Goal: Communication & Community: Participate in discussion

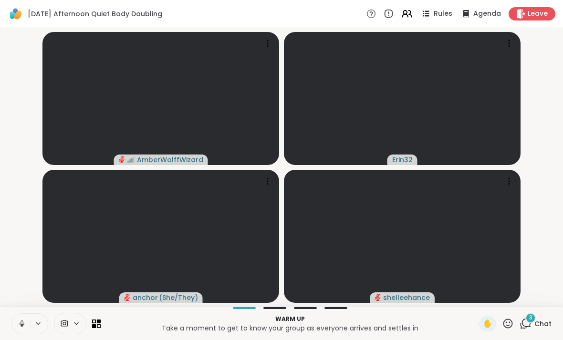
click at [526, 325] on icon at bounding box center [525, 324] width 12 height 12
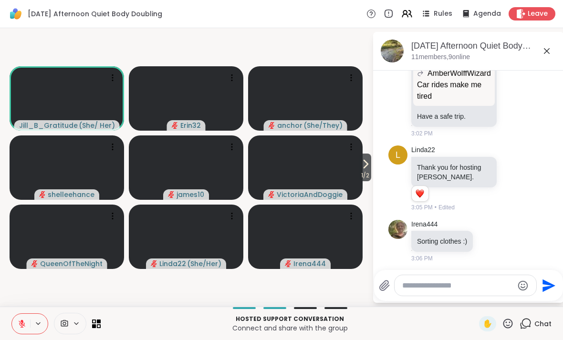
scroll to position [373, 0]
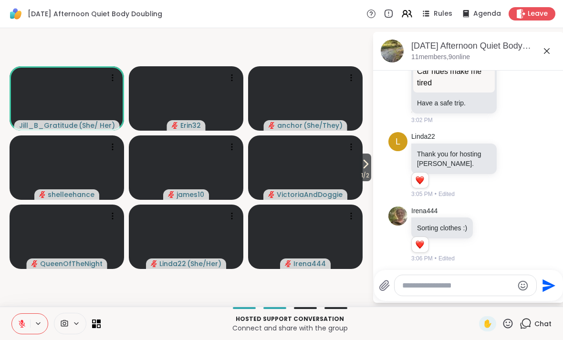
click at [525, 291] on icon "Emoji picker" at bounding box center [522, 285] width 11 height 11
click at [488, 327] on span "✋" at bounding box center [488, 323] width 10 height 11
click at [494, 326] on div "✋" at bounding box center [487, 323] width 17 height 15
click at [28, 333] on button at bounding box center [21, 324] width 18 height 20
click at [27, 332] on button at bounding box center [21, 324] width 18 height 20
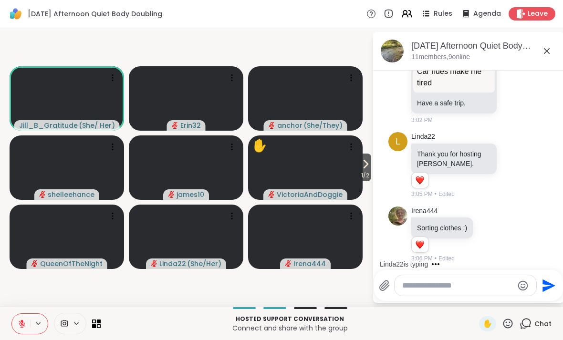
click at [14, 315] on button at bounding box center [21, 324] width 18 height 20
click at [20, 324] on icon at bounding box center [22, 324] width 9 height 9
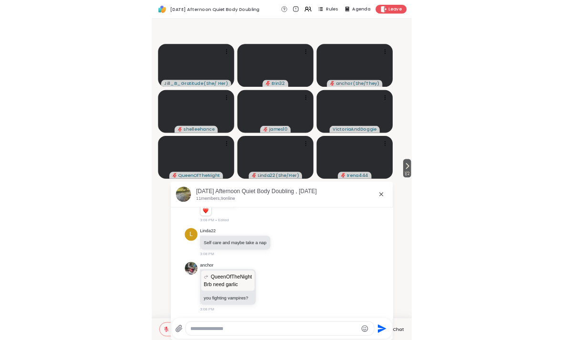
scroll to position [542, 0]
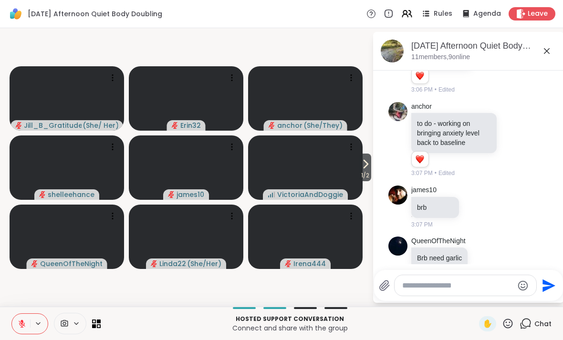
click at [33, 326] on button at bounding box center [39, 324] width 18 height 8
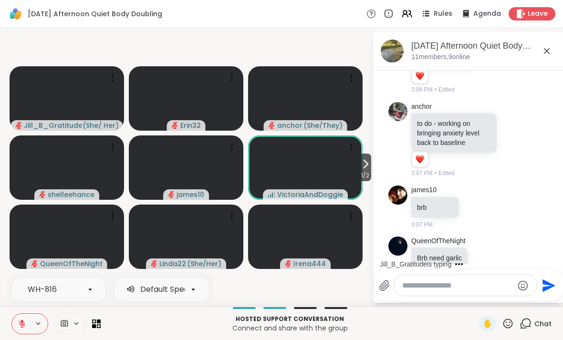
click at [22, 318] on button at bounding box center [21, 324] width 18 height 20
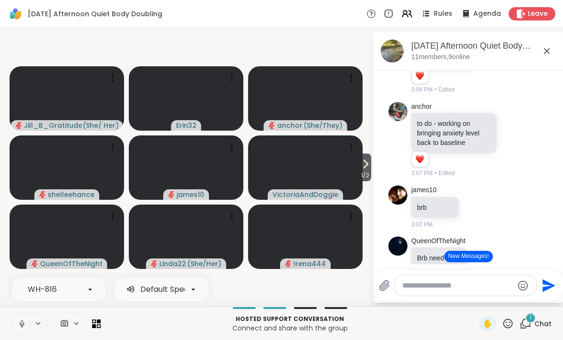
click at [523, 311] on div "WH-816 Default Speakers Hosted support conversation Connect and share with the …" at bounding box center [281, 323] width 563 height 33
click at [535, 318] on div "1" at bounding box center [530, 318] width 10 height 10
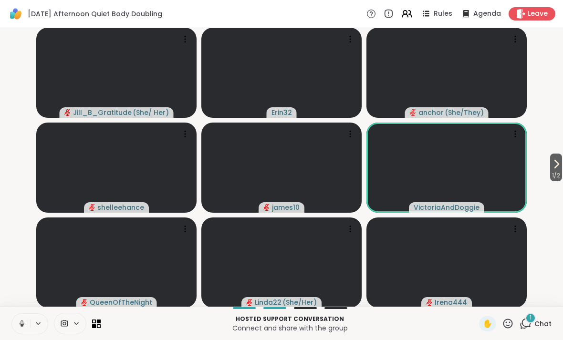
click at [541, 316] on div "1 Chat" at bounding box center [535, 323] width 32 height 15
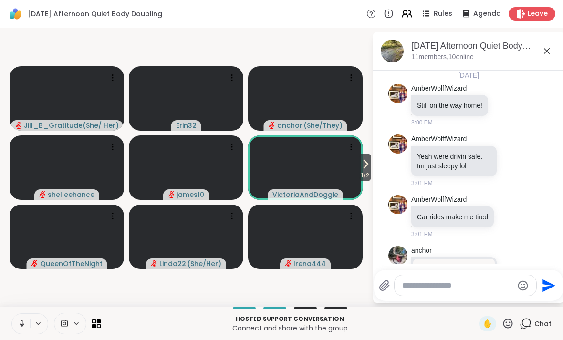
scroll to position [836, 0]
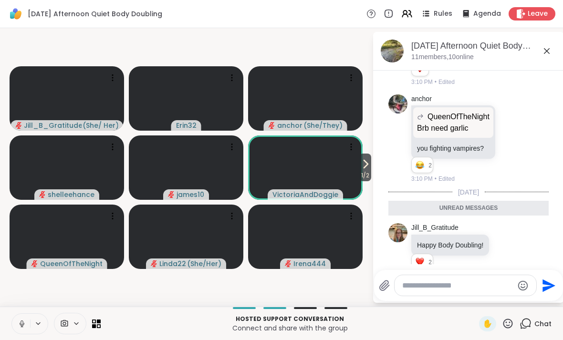
click at [537, 52] on div "[DATE] Afternoon Quiet Body Doubling , [DATE] members, 10 online" at bounding box center [483, 50] width 145 height 21
click at [547, 48] on icon at bounding box center [546, 50] width 11 height 11
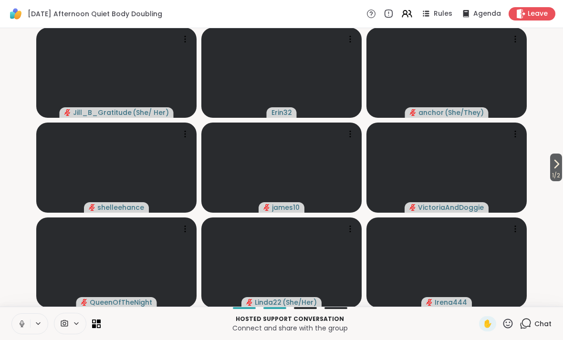
click at [7, 311] on div "Hosted support conversation Connect and share with the group ✋ Chat" at bounding box center [281, 323] width 563 height 33
click at [6, 311] on div "Hosted support conversation Connect and share with the group ✋ Chat" at bounding box center [281, 323] width 563 height 33
click at [19, 325] on icon at bounding box center [22, 324] width 9 height 9
click at [540, 164] on video-player-container "1 / 2 Jill_B_Gratitude ( She/ Her ) Erin32 anchor ( She/They ) shelleehance jam…" at bounding box center [281, 167] width 551 height 271
click at [553, 164] on icon at bounding box center [555, 163] width 11 height 11
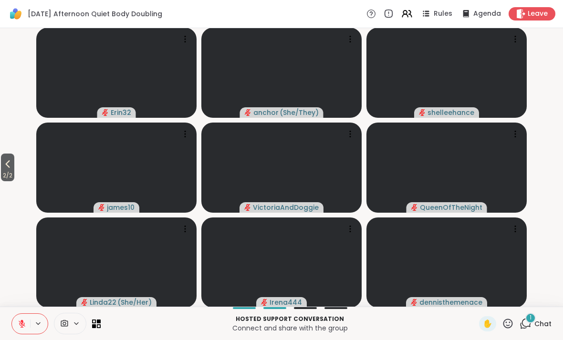
click at [6, 164] on icon at bounding box center [7, 163] width 11 height 11
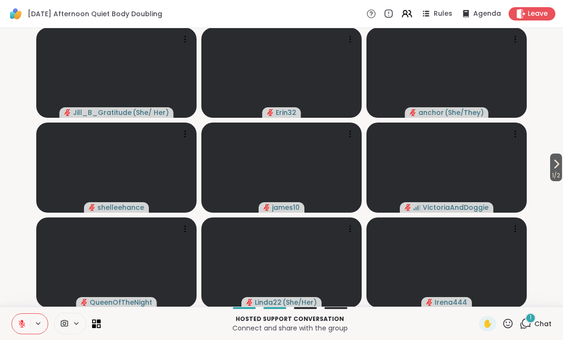
click at [531, 325] on icon at bounding box center [525, 324] width 12 height 12
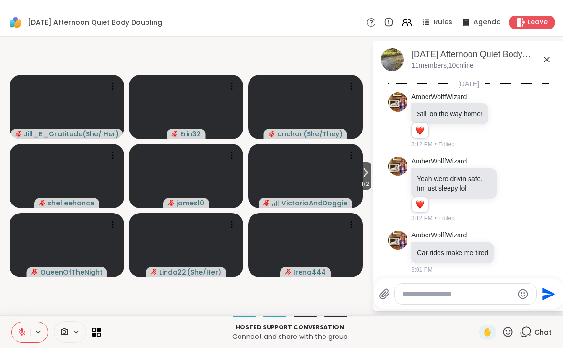
scroll to position [993, 0]
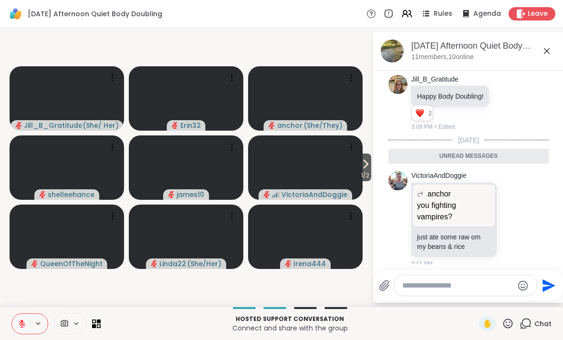
click at [550, 45] on icon at bounding box center [546, 50] width 11 height 11
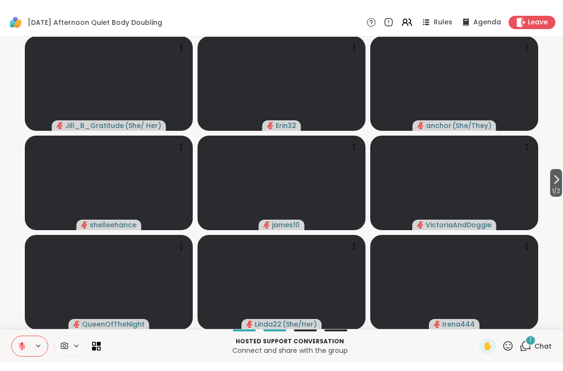
scroll to position [0, 0]
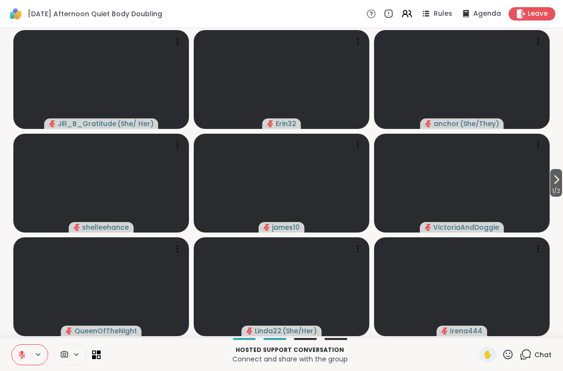
click at [4, 89] on div "1 / 2 Jill_B_Gratitude ( She/ Her ) Erin32 anchor ( She/They ) shelleehance jam…" at bounding box center [281, 182] width 563 height 309
click at [561, 157] on div "1 / 2 Jill_B_Gratitude ( She/ Her ) Erin32 anchor ( She/They ) shelleehance jam…" at bounding box center [281, 182] width 563 height 309
click at [531, 340] on div "Chat" at bounding box center [535, 354] width 32 height 15
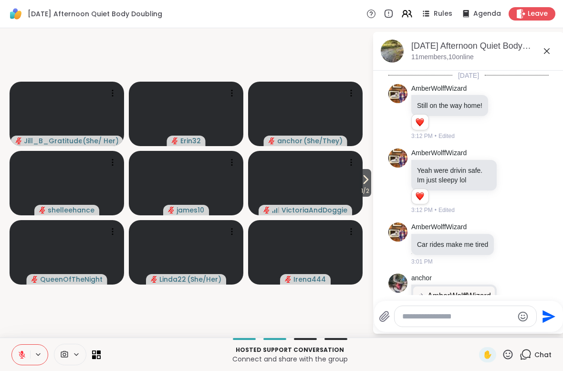
scroll to position [1252, 0]
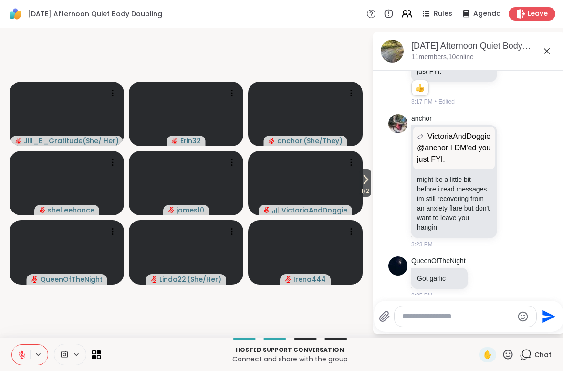
click at [465, 311] on textarea "Type your message" at bounding box center [457, 316] width 111 height 10
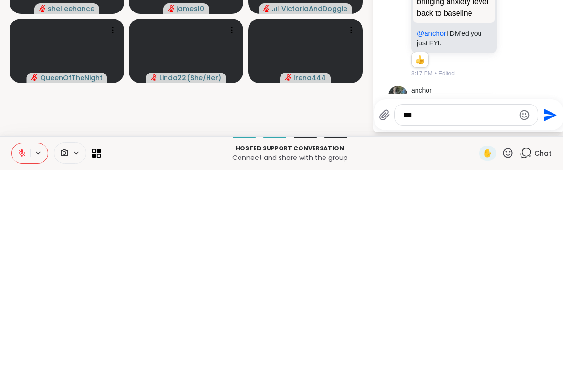
scroll to position [1082, 0]
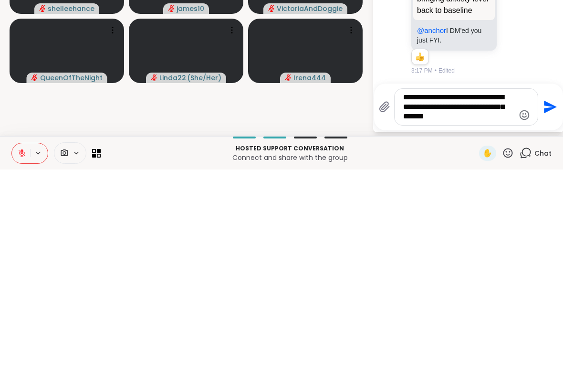
type textarea "**********"
click at [548, 302] on icon "Send" at bounding box center [550, 308] width 13 height 13
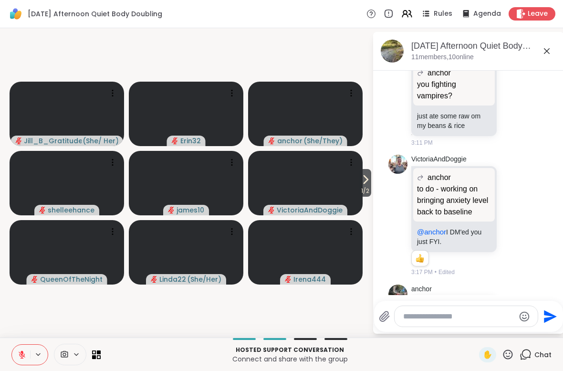
scroll to position [1331, 0]
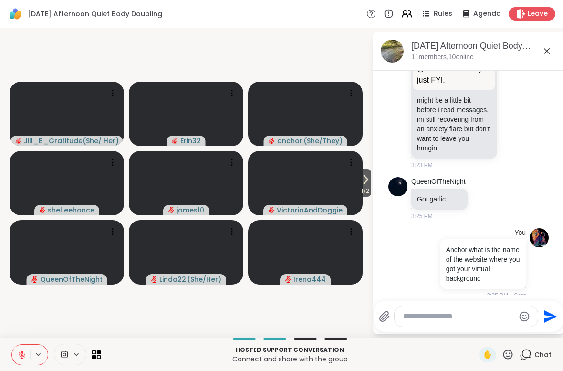
click at [548, 52] on icon at bounding box center [546, 50] width 11 height 11
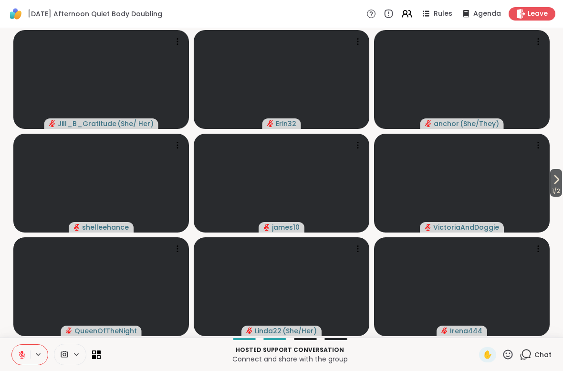
click at [378, 340] on p "Connect and share with the group" at bounding box center [289, 359] width 367 height 10
click at [540, 340] on span "Chat" at bounding box center [542, 355] width 17 height 10
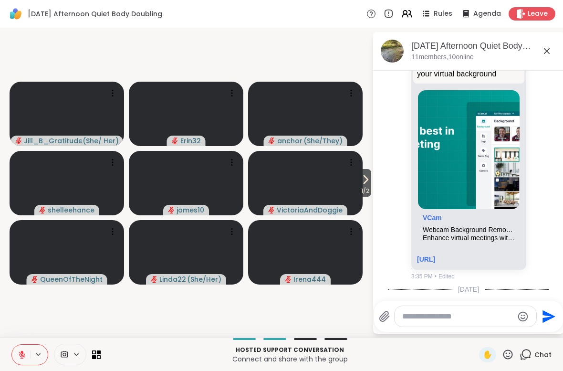
scroll to position [1622, 0]
click at [432, 318] on textarea "Type your message" at bounding box center [457, 316] width 111 height 10
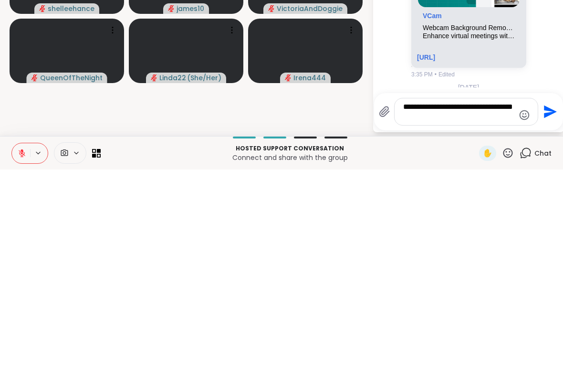
type textarea "**********"
click at [546, 302] on button "Send" at bounding box center [548, 312] width 21 height 21
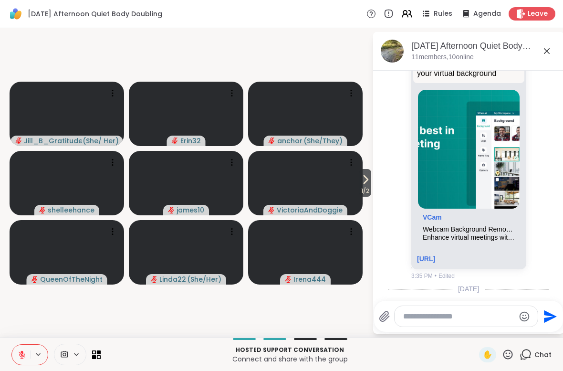
scroll to position [1750, 0]
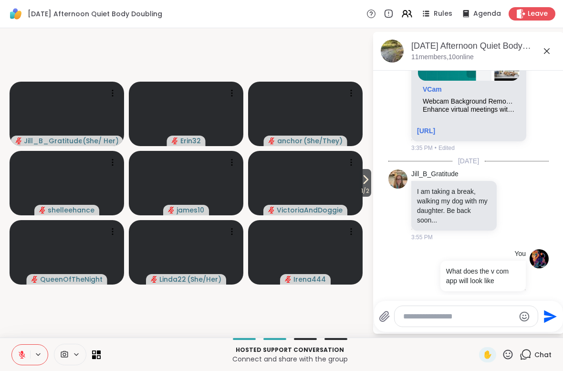
click at [544, 56] on icon at bounding box center [546, 50] width 11 height 11
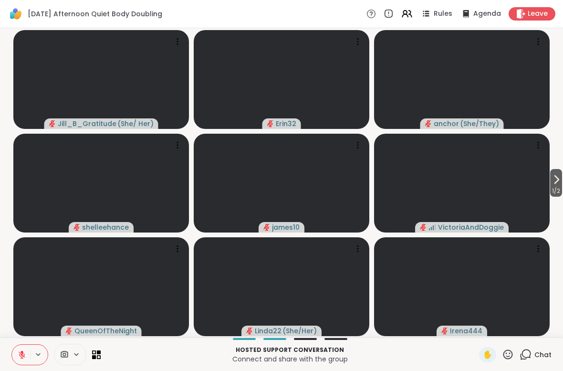
click at [30, 12] on span "[DATE] Afternoon Quiet Body Doubling" at bounding box center [95, 14] width 134 height 10
click at [543, 340] on span "Chat" at bounding box center [542, 355] width 17 height 10
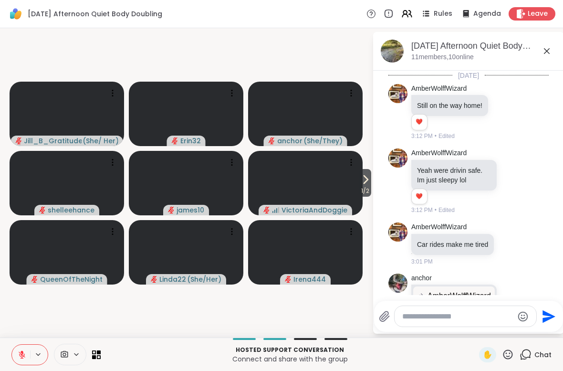
scroll to position [1741, 0]
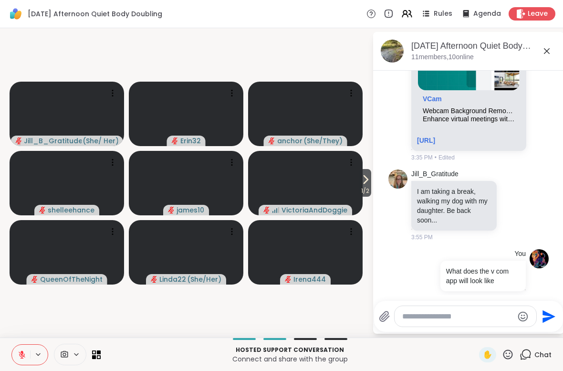
click at [474, 316] on textarea "Type your message" at bounding box center [457, 316] width 111 height 10
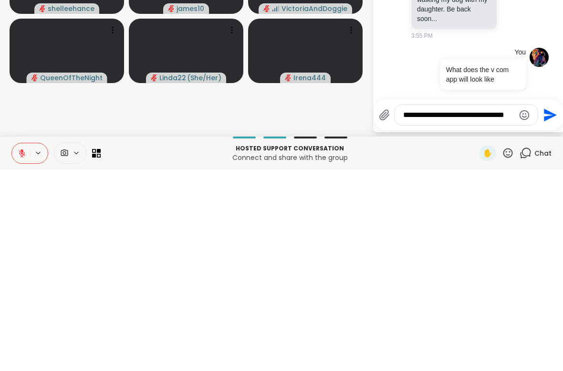
scroll to position [0, 0]
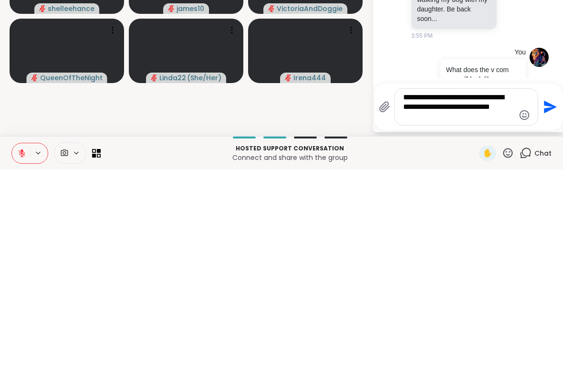
type textarea "**********"
click at [546, 302] on icon "Send" at bounding box center [550, 308] width 13 height 13
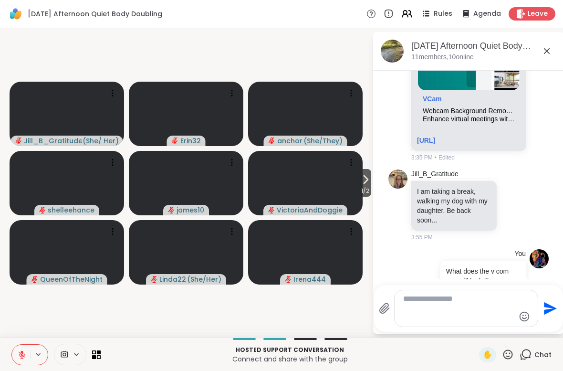
scroll to position [1820, 0]
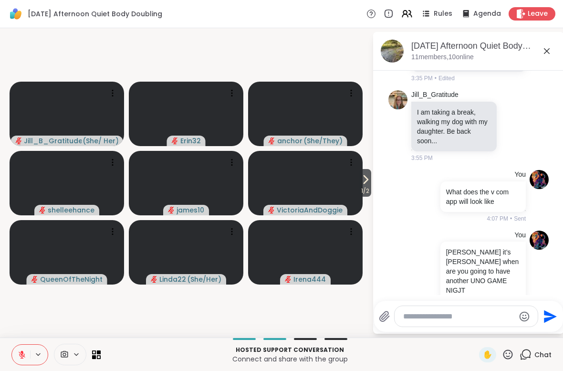
click at [541, 55] on icon at bounding box center [546, 50] width 11 height 11
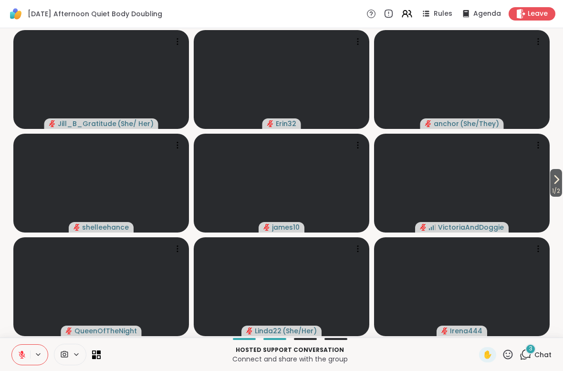
click at [540, 340] on span "Chat" at bounding box center [542, 355] width 17 height 10
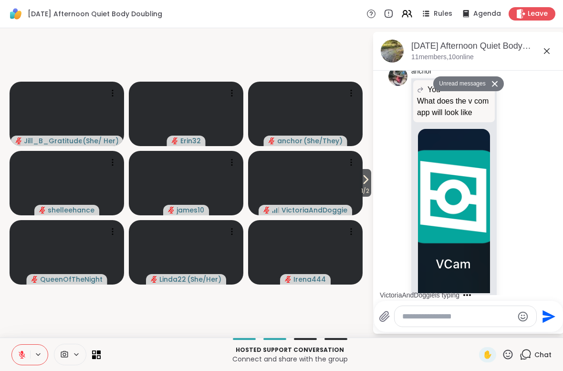
scroll to position [2377, 0]
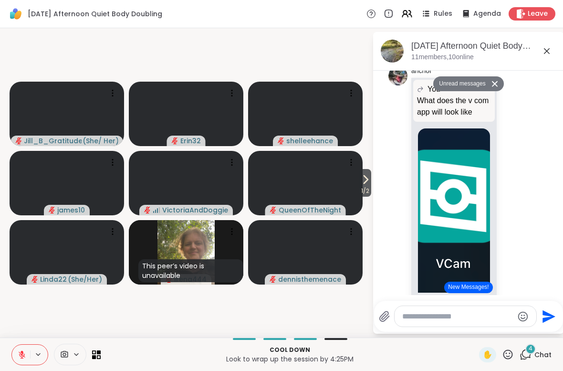
click at [539, 340] on span "Chat" at bounding box center [542, 355] width 17 height 10
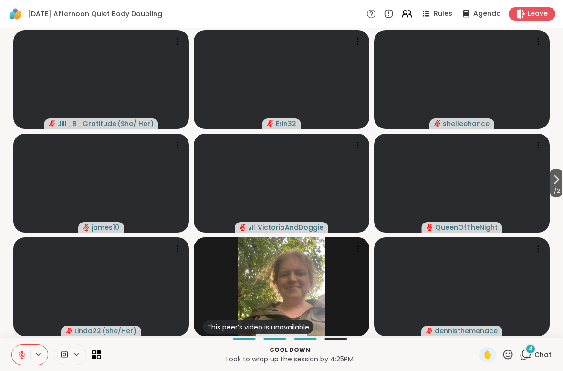
click at [537, 340] on span "Chat" at bounding box center [542, 355] width 17 height 10
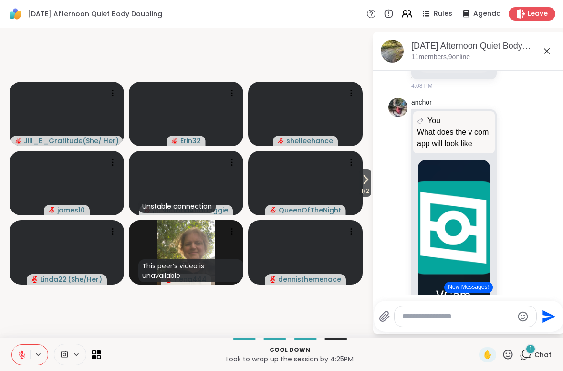
scroll to position [2313, 0]
click at [486, 279] on img at bounding box center [454, 242] width 72 height 164
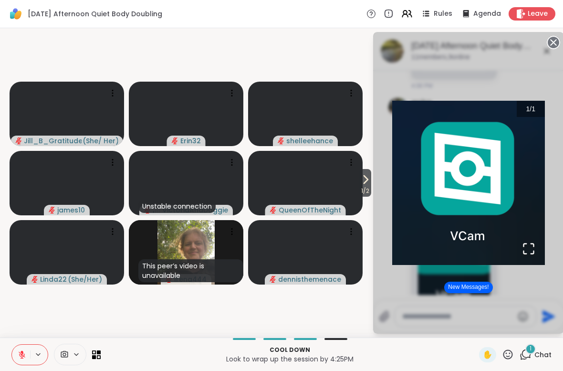
click at [556, 112] on div "1 / 1" at bounding box center [468, 182] width 191 height 301
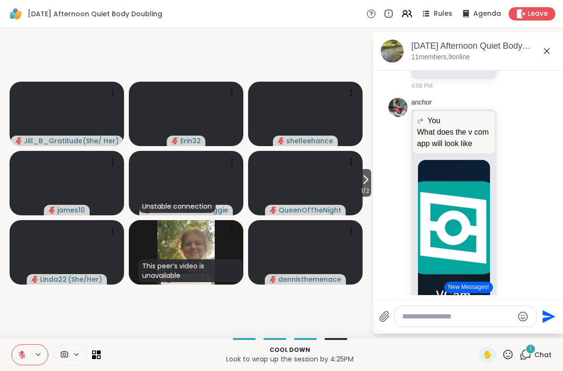
click at [474, 288] on button "New Messages!" at bounding box center [468, 286] width 48 height 11
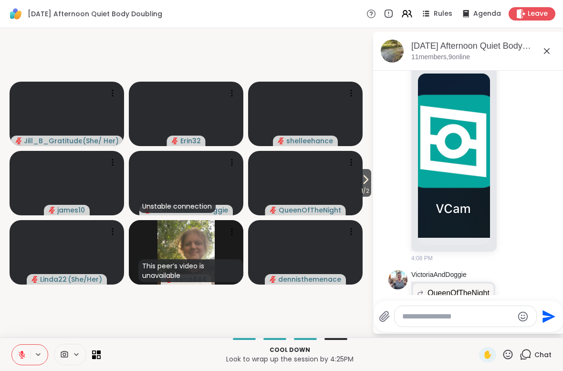
scroll to position [2398, 0]
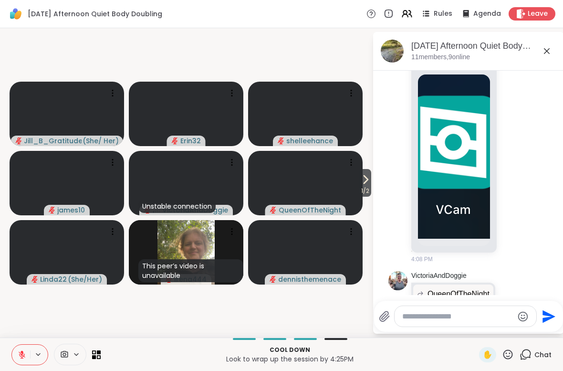
click at [460, 189] on img at bounding box center [454, 156] width 72 height 164
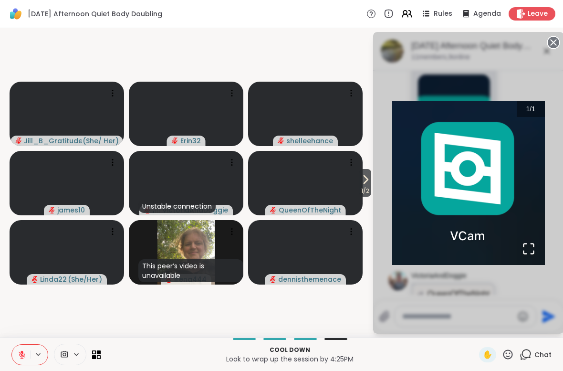
click at [487, 202] on img "Go to Slide 1" at bounding box center [468, 183] width 153 height 164
click at [483, 194] on img "Go to Slide 1" at bounding box center [468, 183] width 153 height 164
click at [499, 141] on img "Go to Slide 1" at bounding box center [468, 183] width 153 height 164
click at [559, 41] on icon at bounding box center [553, 42] width 13 height 13
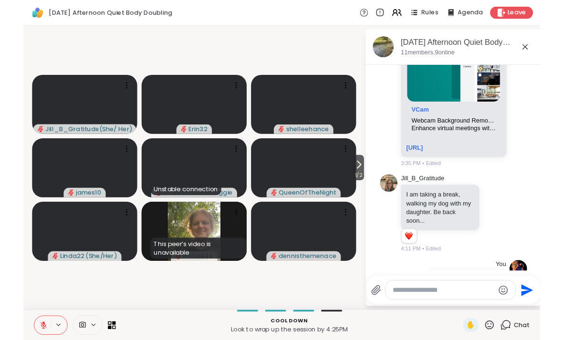
scroll to position [1715, 0]
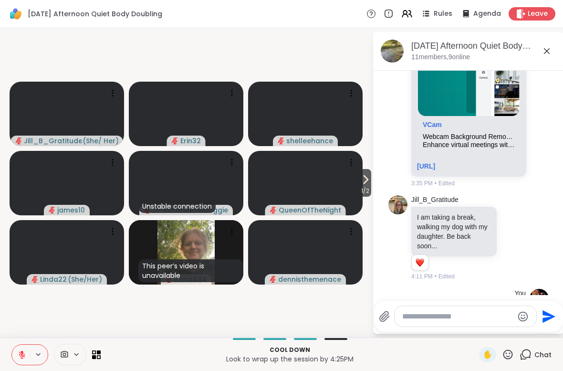
click at [435, 162] on link "[URL]" at bounding box center [426, 166] width 18 height 8
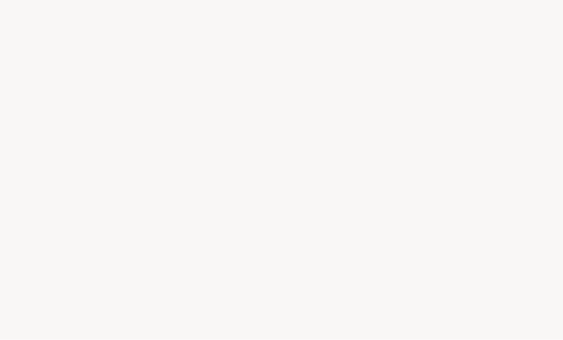
scroll to position [0, 0]
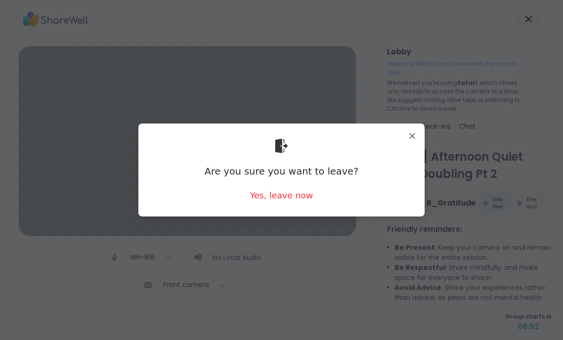
click at [298, 198] on div "Yes, leave now" at bounding box center [281, 195] width 63 height 12
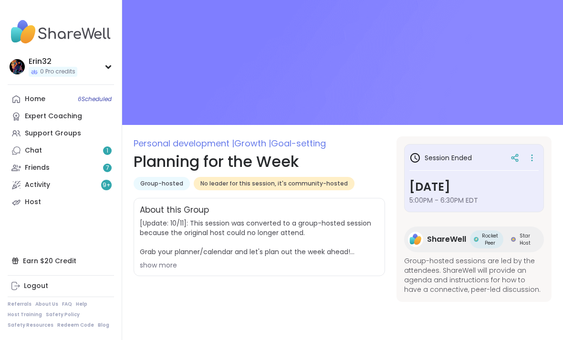
click at [40, 97] on div "Home 6 Scheduled" at bounding box center [35, 99] width 21 height 10
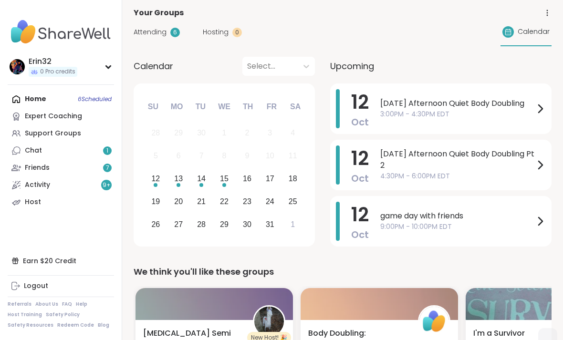
click at [537, 200] on div "12 Oct game day with friends 9:00PM - 10:00PM EDT" at bounding box center [440, 221] width 221 height 51
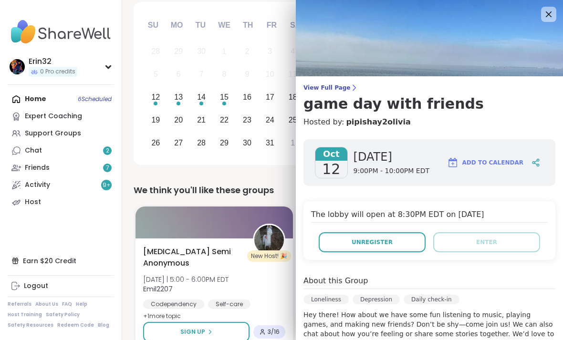
click at [551, 19] on icon at bounding box center [548, 14] width 11 height 11
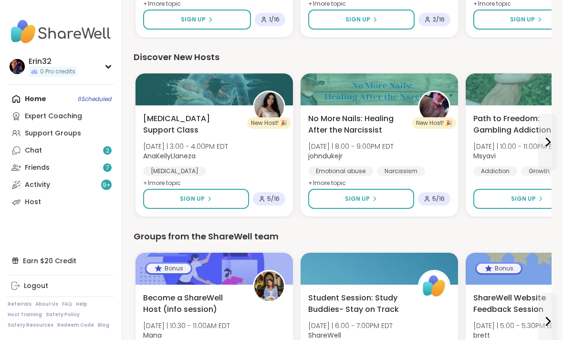
scroll to position [1243, 0]
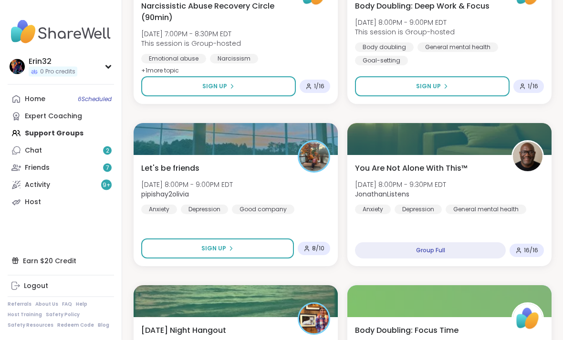
scroll to position [1783, 0]
click at [31, 101] on div "Home 6 Scheduled" at bounding box center [35, 99] width 21 height 10
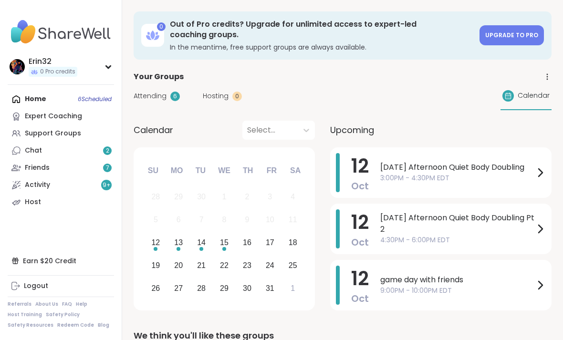
click at [511, 222] on span "Sunday Afternoon Quiet Body Doubling Pt 2" at bounding box center [457, 223] width 154 height 23
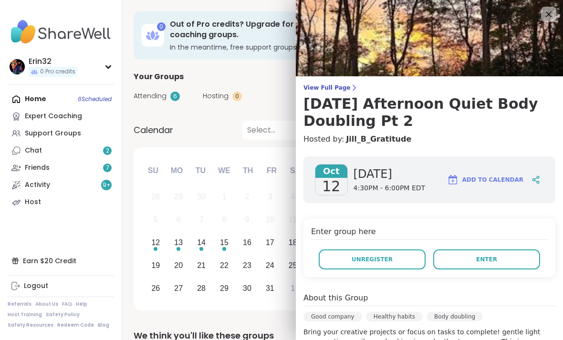
click at [513, 249] on button "Enter" at bounding box center [486, 259] width 107 height 20
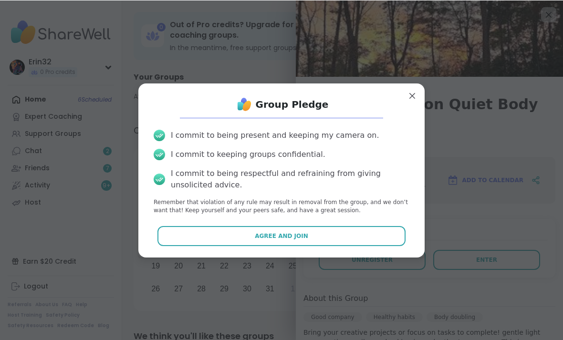
click at [374, 229] on button "Agree and Join" at bounding box center [281, 236] width 248 height 20
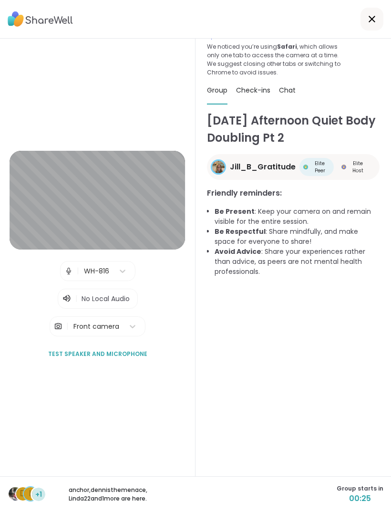
scroll to position [36, 0]
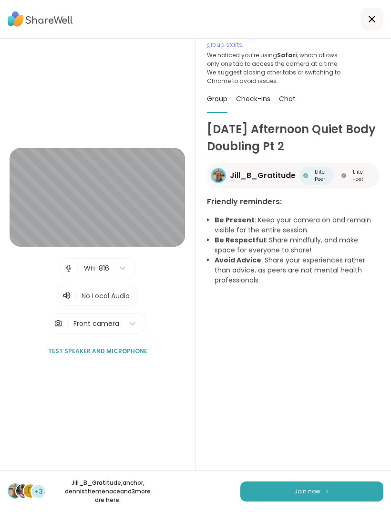
click at [273, 340] on button "Join now" at bounding box center [311, 491] width 143 height 20
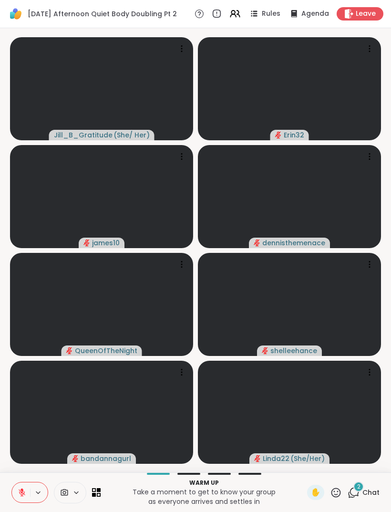
click at [367, 340] on span "Chat" at bounding box center [370, 492] width 17 height 10
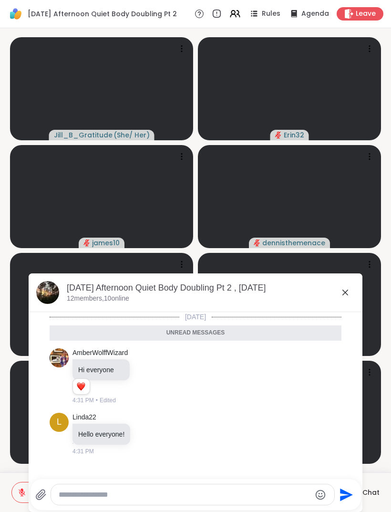
click at [342, 300] on div "Sunday Afternoon Quiet Body Doubling Pt 2 , Oct 12 12 members, 10 online" at bounding box center [211, 292] width 288 height 21
click at [345, 289] on icon at bounding box center [345, 292] width 11 height 11
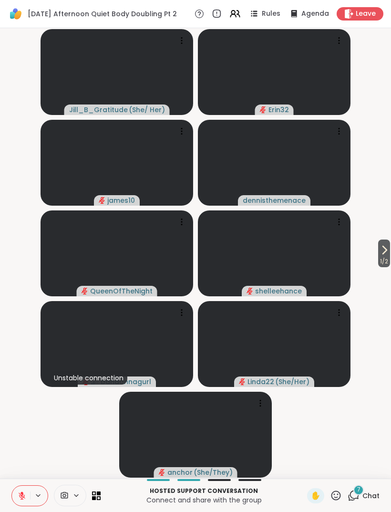
click at [385, 254] on icon at bounding box center [384, 249] width 11 height 11
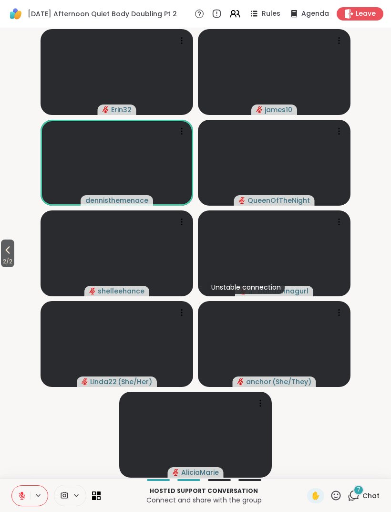
click at [361, 340] on div "7" at bounding box center [358, 490] width 10 height 10
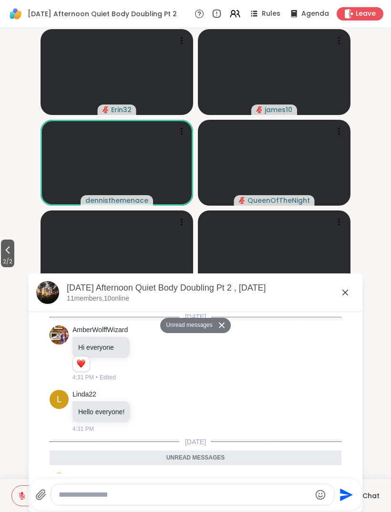
scroll to position [611, 0]
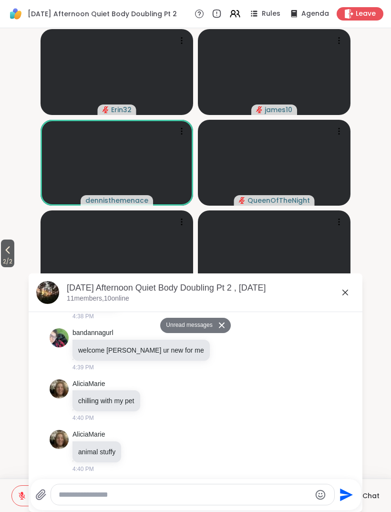
click at [347, 292] on icon at bounding box center [345, 292] width 11 height 11
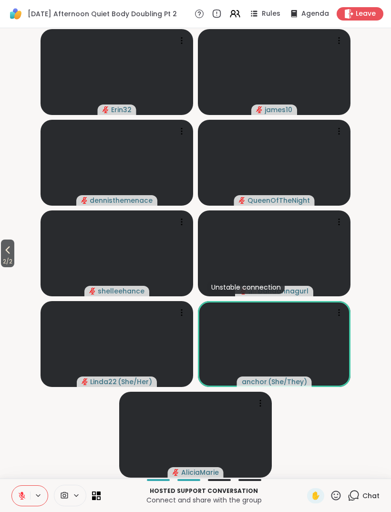
click at [13, 255] on icon at bounding box center [7, 249] width 11 height 11
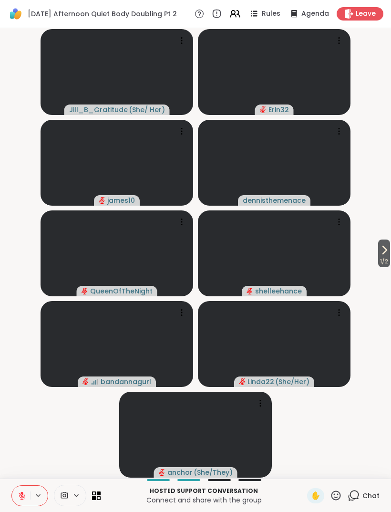
click at [387, 249] on icon at bounding box center [384, 249] width 11 height 11
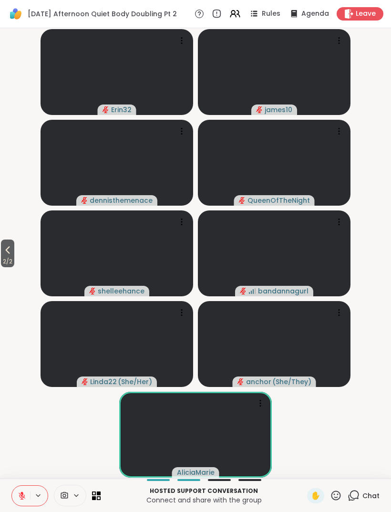
click at [14, 247] on button "2 / 2" at bounding box center [7, 253] width 13 height 28
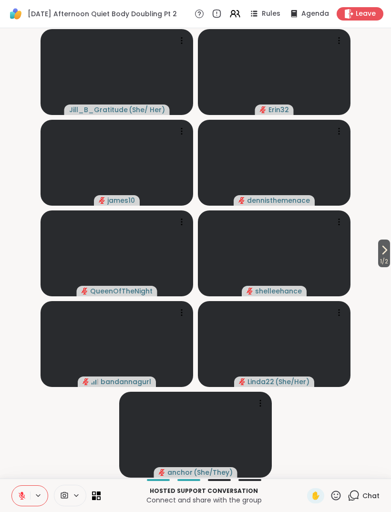
click at [379, 260] on span "1 / 2" at bounding box center [384, 261] width 12 height 11
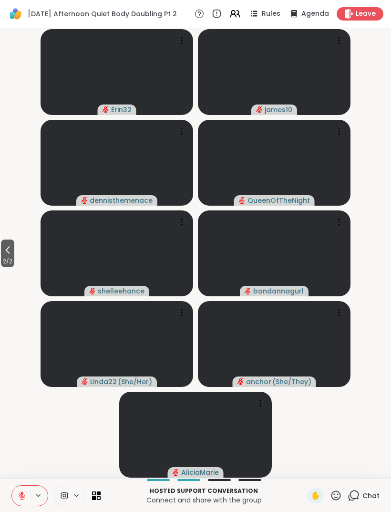
click at [13, 247] on icon at bounding box center [7, 249] width 11 height 11
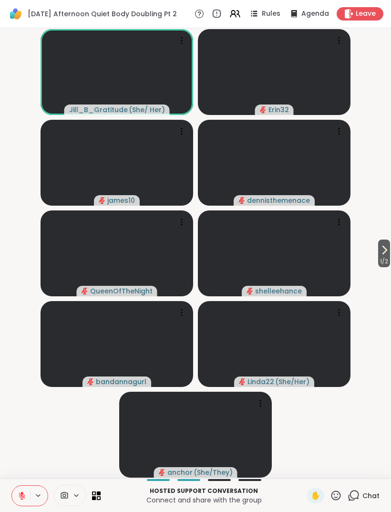
click at [367, 340] on span "Chat" at bounding box center [370, 496] width 17 height 10
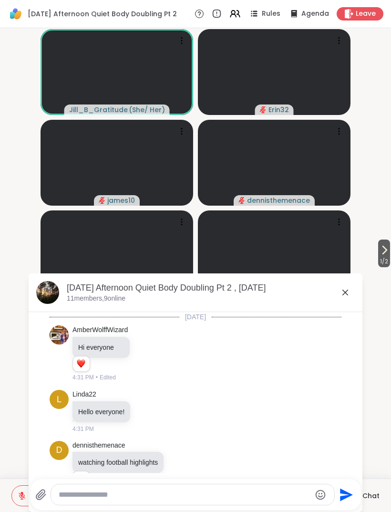
scroll to position [579, 0]
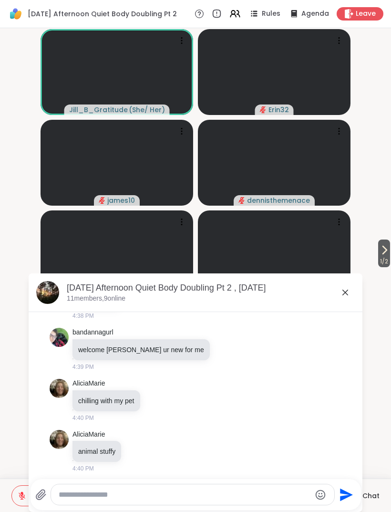
click at [355, 307] on div "Sunday Afternoon Quiet Body Doubling Pt 2 , Oct 12 11 members, 9 online" at bounding box center [196, 292] width 334 height 39
click at [344, 289] on icon at bounding box center [345, 292] width 11 height 11
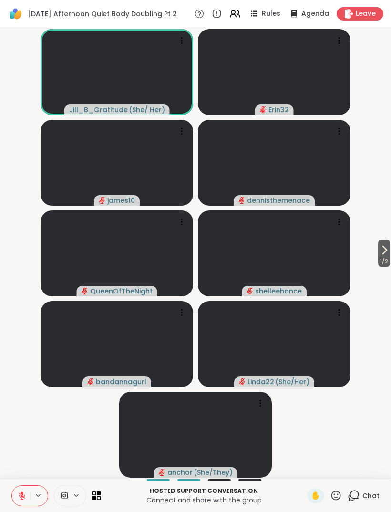
click at [366, 10] on span "Leave" at bounding box center [366, 14] width 20 height 10
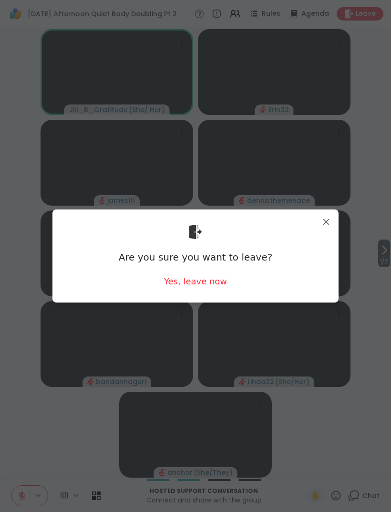
click at [221, 284] on div "Yes, leave now" at bounding box center [195, 281] width 63 height 12
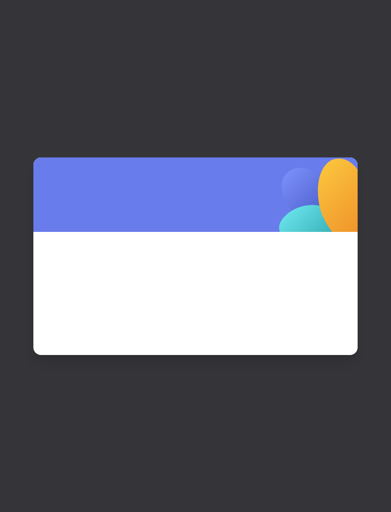
click at [223, 340] on div at bounding box center [195, 256] width 391 height 512
